Goal: Task Accomplishment & Management: Manage account settings

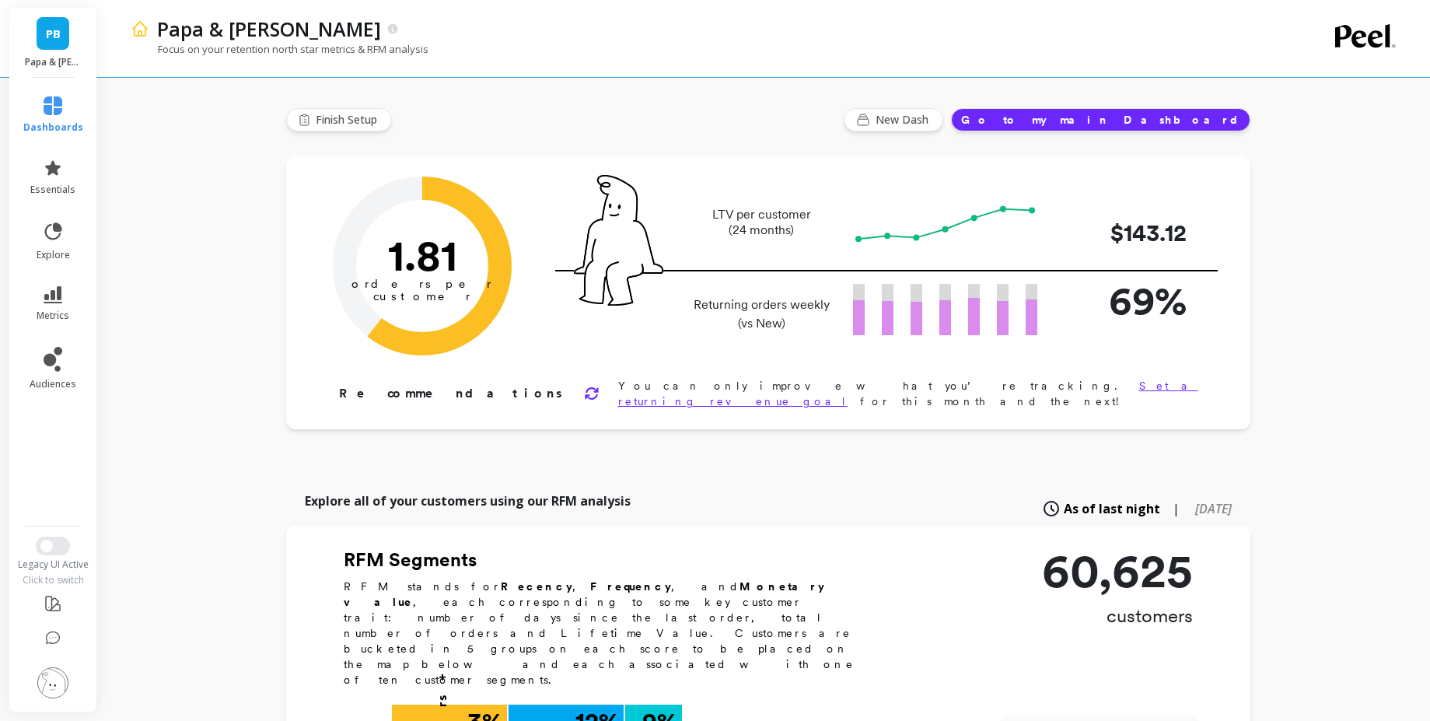
click at [51, 676] on img at bounding box center [52, 682] width 31 height 31
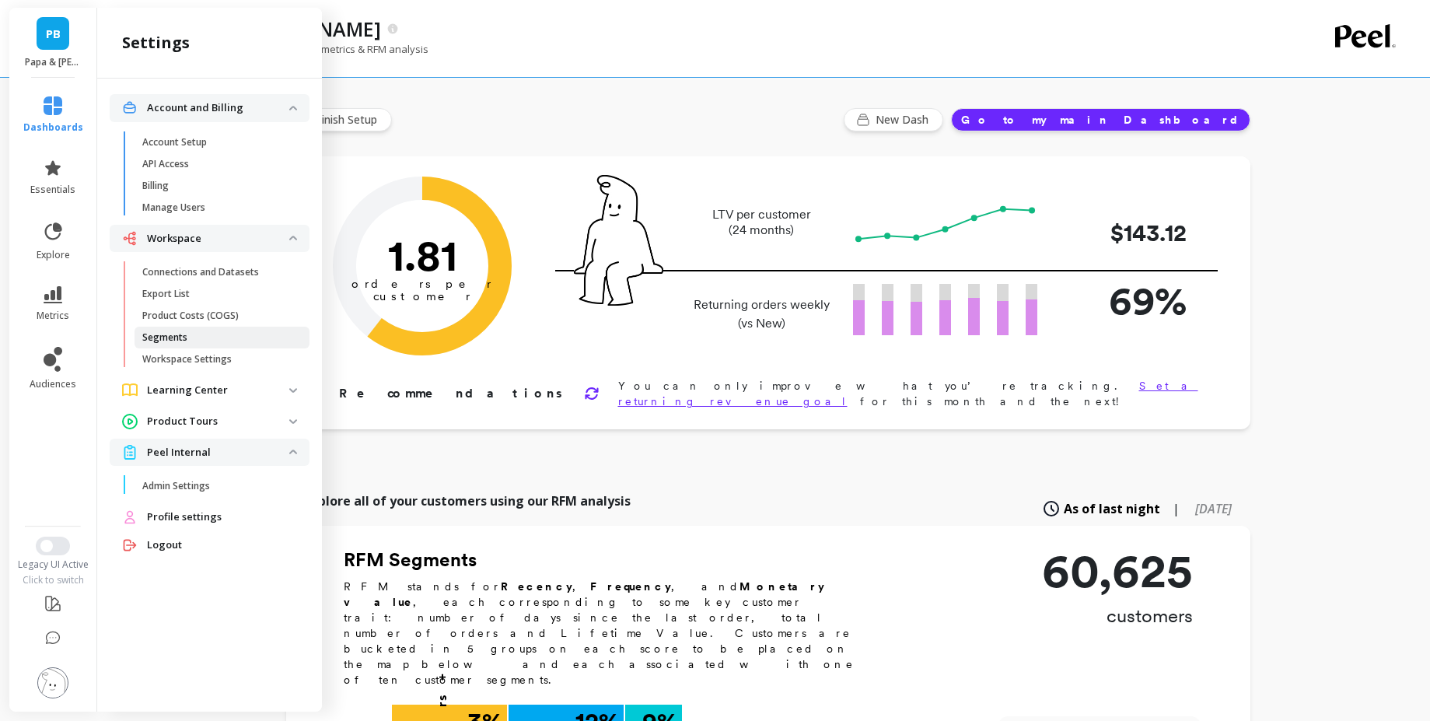
click at [182, 329] on link "Segments" at bounding box center [222, 338] width 175 height 22
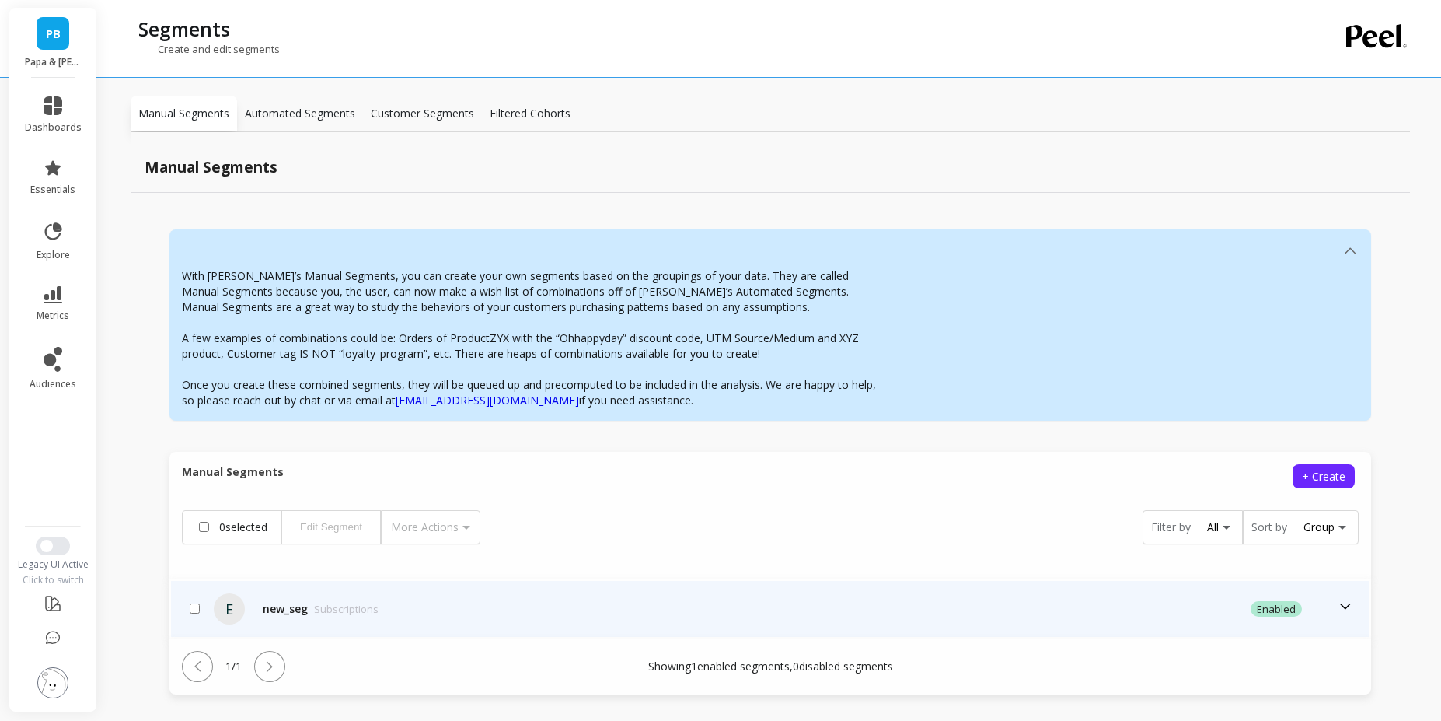
click at [1337, 610] on icon at bounding box center [1345, 606] width 17 height 17
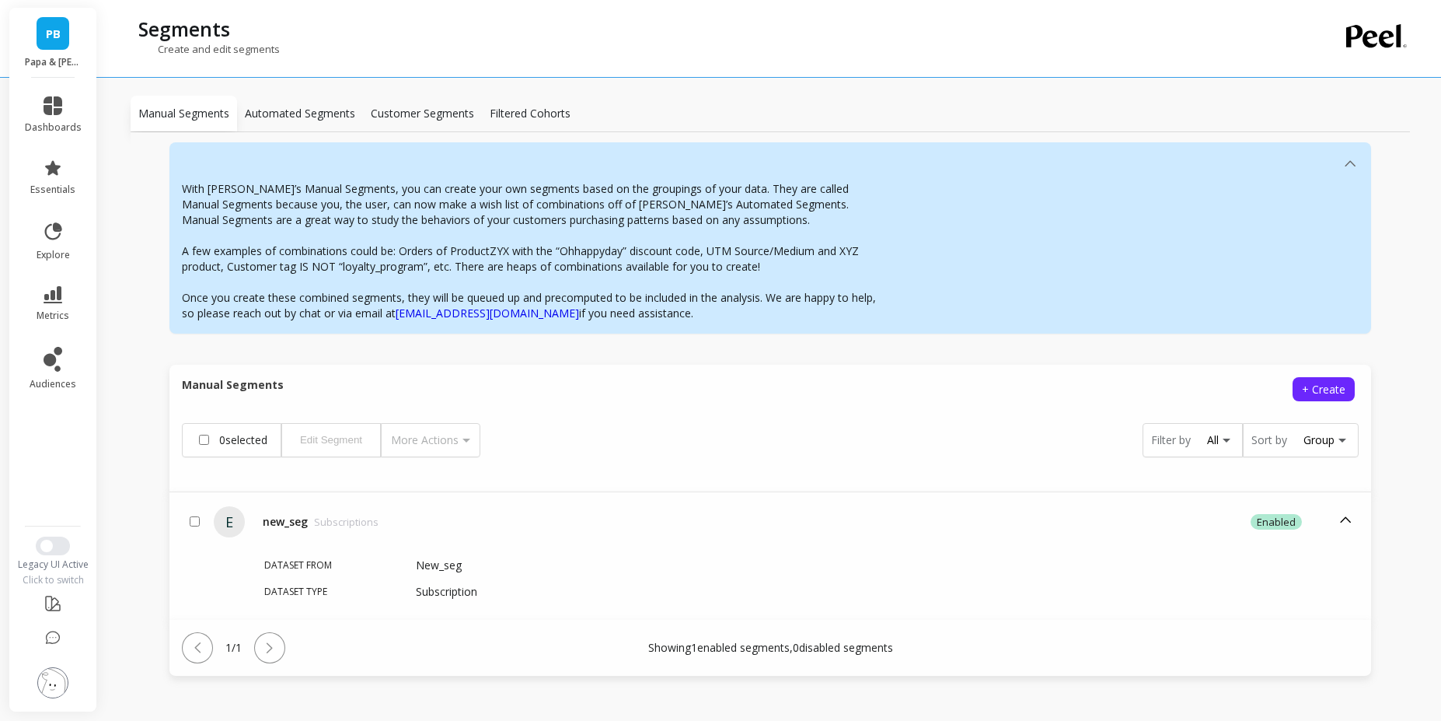
scroll to position [99, 0]
